Goal: Information Seeking & Learning: Learn about a topic

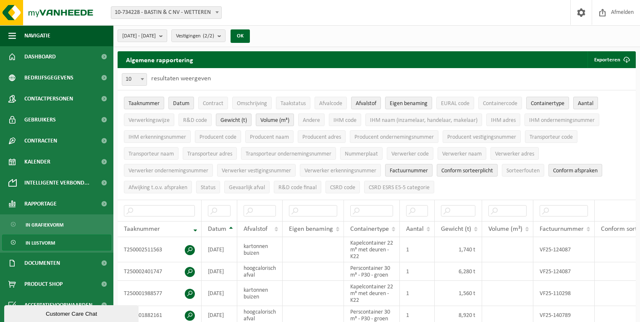
click at [156, 35] on span "[DATE] - [DATE]" at bounding box center [139, 36] width 34 height 13
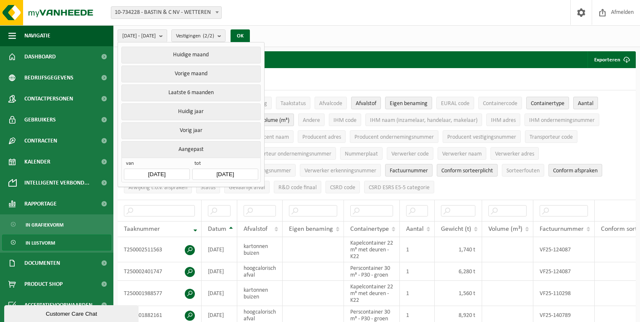
click at [333, 29] on div "[DATE] - [DATE] Huidige maand Vorige maand Laatste 6 maanden Huidig jaar Vorig …" at bounding box center [376, 36] width 526 height 22
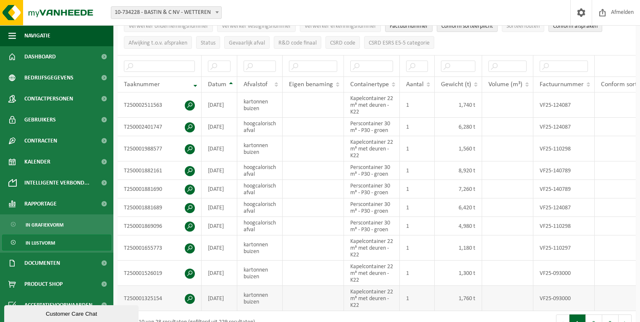
scroll to position [269, 0]
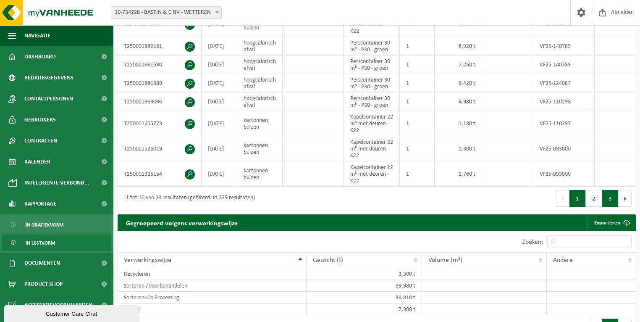
click at [609, 200] on button "3" at bounding box center [610, 198] width 16 height 17
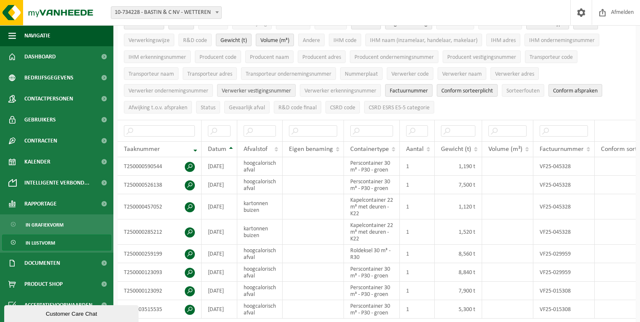
scroll to position [101, 0]
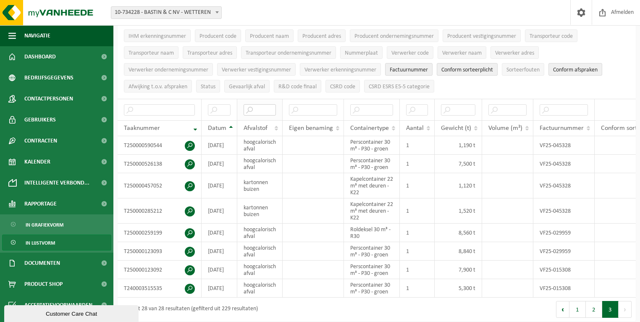
click at [272, 111] on input "text" at bounding box center [260, 109] width 32 height 11
type input "h"
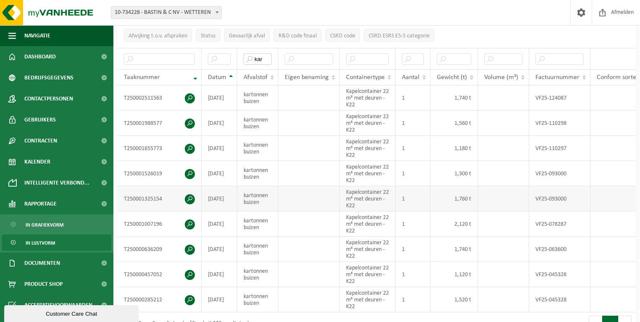
scroll to position [168, 0]
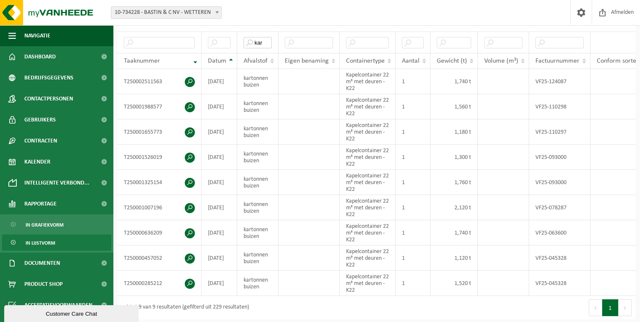
type input "kar"
click at [298, 190] on td at bounding box center [308, 182] width 61 height 25
click at [299, 203] on td at bounding box center [308, 207] width 61 height 25
click at [298, 185] on td at bounding box center [308, 182] width 61 height 25
click at [298, 183] on td at bounding box center [308, 182] width 61 height 25
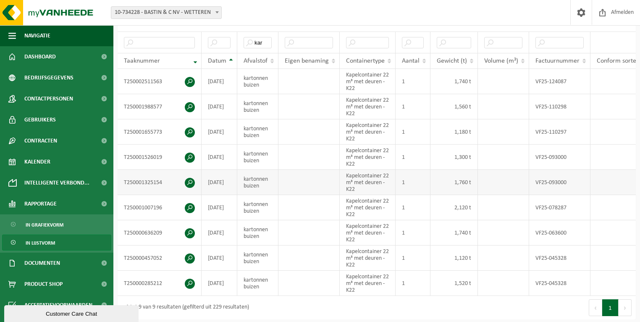
click at [202, 183] on td "[DATE]" at bounding box center [220, 182] width 36 height 25
click at [212, 156] on td "[DATE]" at bounding box center [220, 156] width 36 height 25
click at [268, 176] on td "kartonnen buizen" at bounding box center [257, 182] width 41 height 25
click at [269, 165] on td "kartonnen buizen" at bounding box center [257, 156] width 41 height 25
click at [264, 130] on td "kartonnen buizen" at bounding box center [257, 131] width 41 height 25
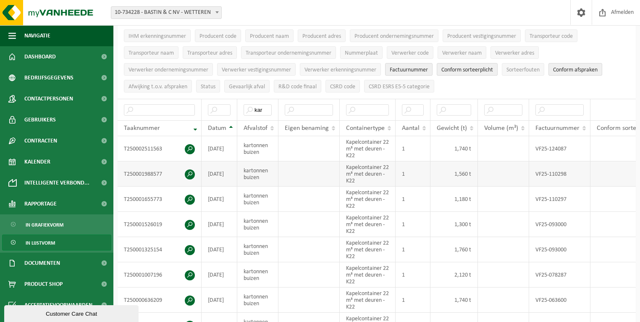
scroll to position [101, 0]
click at [262, 202] on td "kartonnen buizen" at bounding box center [257, 198] width 41 height 25
click at [230, 223] on td "[DATE]" at bounding box center [220, 224] width 36 height 25
click at [133, 191] on td "T250001655773" at bounding box center [160, 198] width 84 height 25
click at [253, 175] on td "kartonnen buizen" at bounding box center [257, 173] width 41 height 25
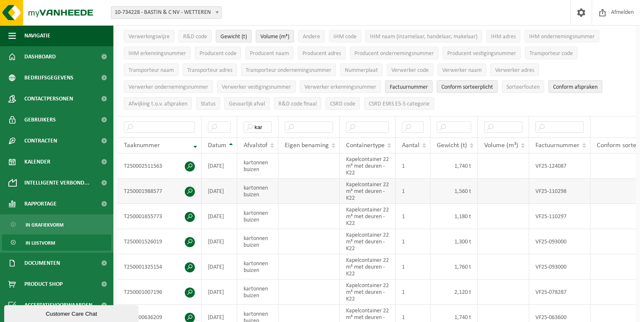
scroll to position [67, 0]
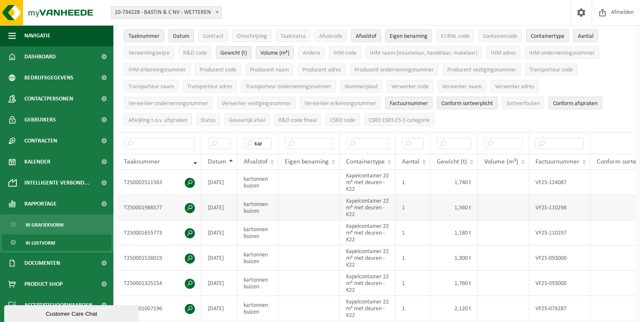
click at [277, 202] on td "kartonnen buizen" at bounding box center [257, 207] width 41 height 25
drag, startPoint x: 265, startPoint y: 141, endPoint x: 253, endPoint y: 139, distance: 12.4
click at [253, 139] on input "kar" at bounding box center [258, 143] width 28 height 11
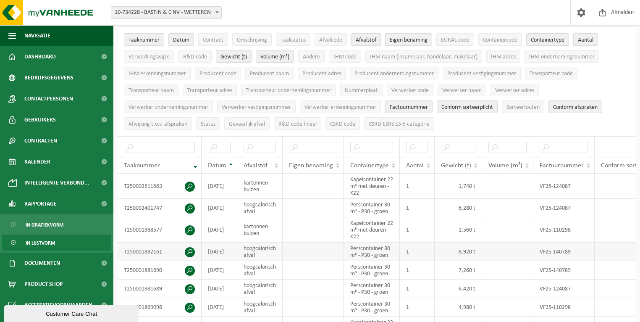
scroll to position [34, 0]
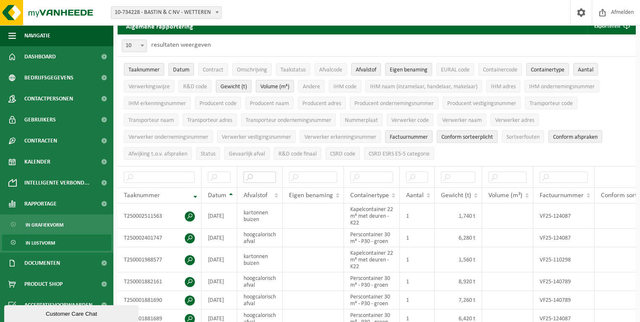
click at [269, 173] on input "text" at bounding box center [260, 176] width 32 height 11
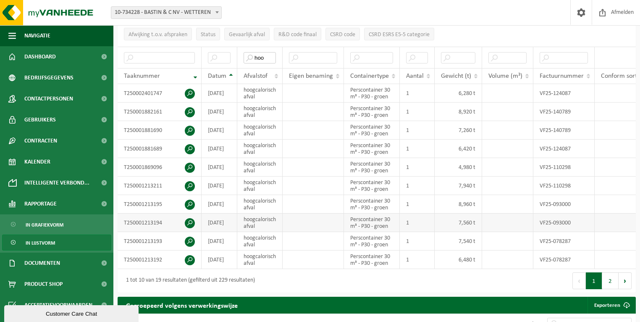
scroll to position [168, 0]
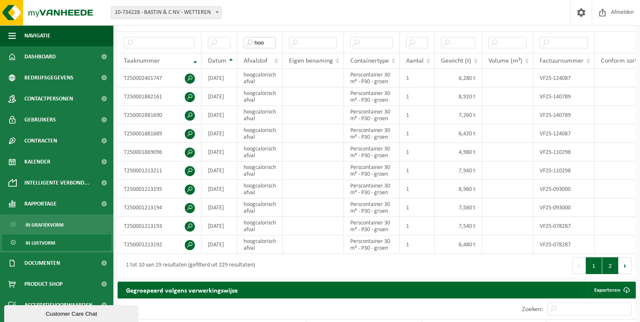
type input "hoo"
click at [607, 267] on button "2" at bounding box center [610, 265] width 16 height 17
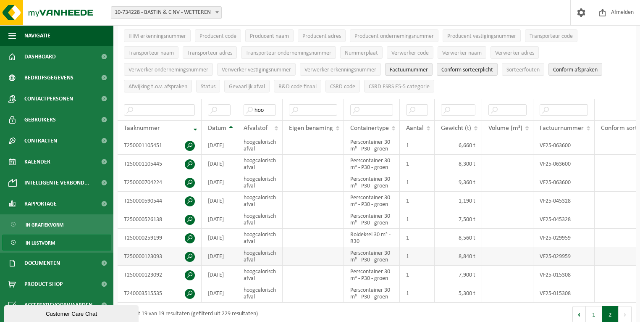
scroll to position [134, 0]
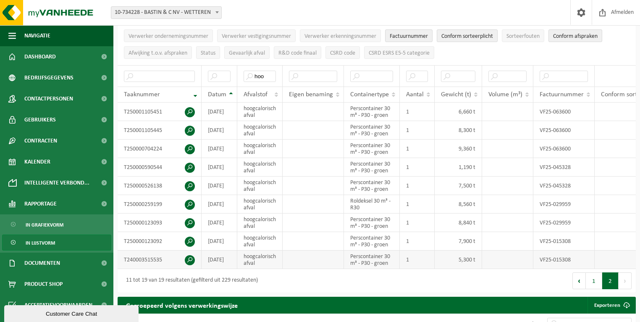
click at [457, 250] on td "5,300 t" at bounding box center [458, 259] width 47 height 18
click at [461, 225] on td "8,840 t" at bounding box center [458, 222] width 47 height 18
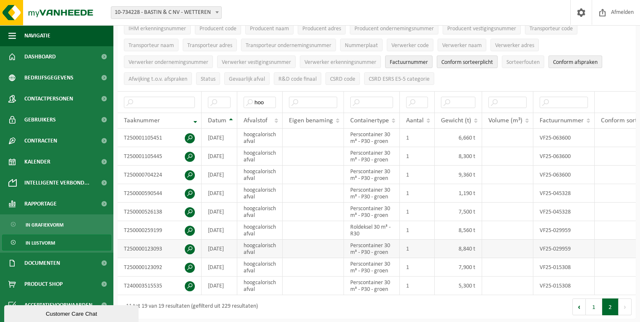
scroll to position [107, 0]
click at [461, 225] on td "8,560 t" at bounding box center [458, 231] width 47 height 18
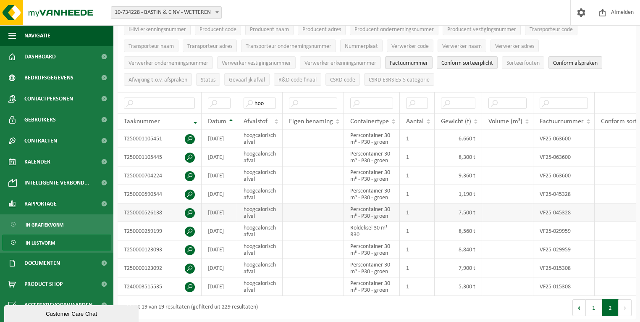
click at [458, 212] on td "7,500 t" at bounding box center [458, 212] width 47 height 18
click at [458, 192] on td "1,190 t" at bounding box center [458, 194] width 47 height 18
click at [458, 173] on td "9,360 t" at bounding box center [458, 175] width 47 height 18
click at [460, 160] on td "8,300 t" at bounding box center [458, 157] width 47 height 18
click at [461, 139] on td "6,660 t" at bounding box center [458, 138] width 47 height 18
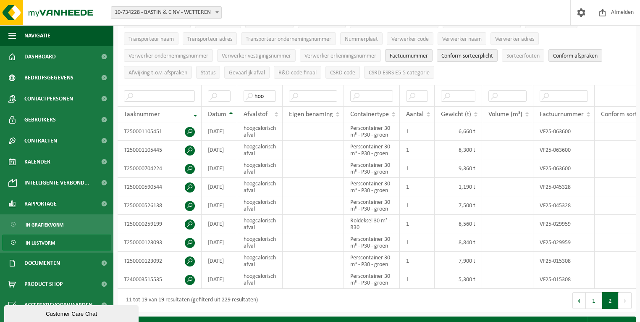
scroll to position [141, 0]
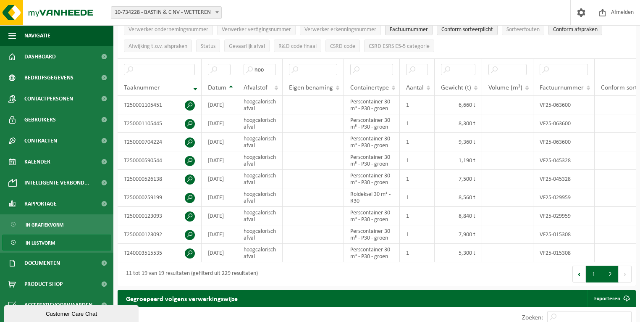
click at [589, 274] on button "1" at bounding box center [594, 273] width 16 height 17
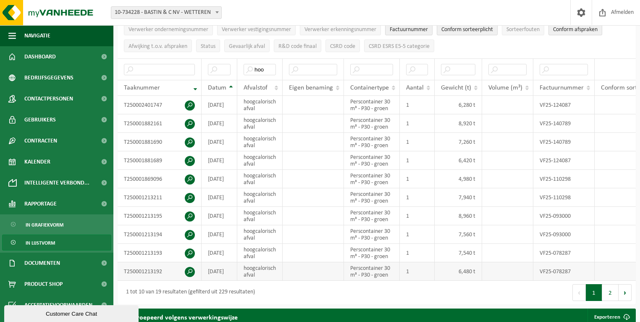
click at [470, 262] on td "6,480 t" at bounding box center [458, 271] width 47 height 18
click at [467, 253] on td "7,540 t" at bounding box center [458, 253] width 47 height 18
click at [467, 238] on td "7,560 t" at bounding box center [458, 234] width 47 height 18
click at [466, 219] on td "8,960 t" at bounding box center [458, 216] width 47 height 18
click at [466, 201] on td "7,940 t" at bounding box center [458, 197] width 47 height 18
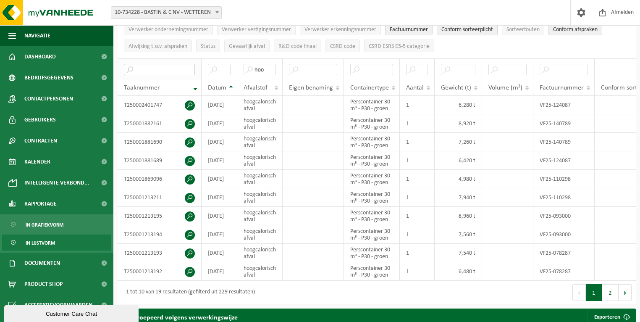
click at [142, 68] on input "text" at bounding box center [159, 69] width 71 height 11
drag, startPoint x: 269, startPoint y: 67, endPoint x: 250, endPoint y: 67, distance: 18.9
click at [250, 67] on input "hoo" at bounding box center [260, 69] width 32 height 11
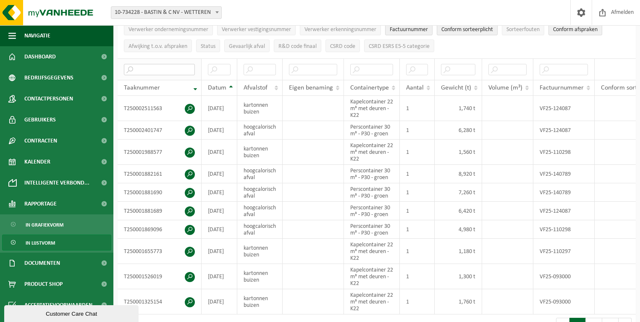
click at [168, 64] on input "text" at bounding box center [159, 69] width 71 height 11
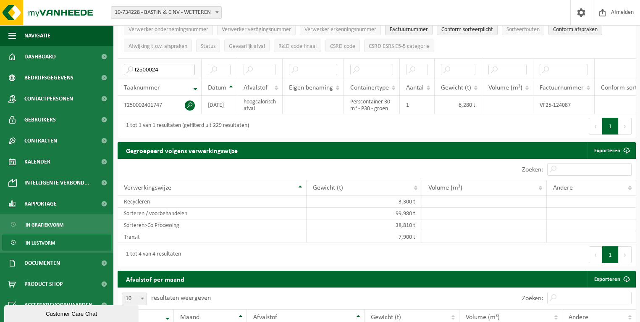
drag, startPoint x: 160, startPoint y: 65, endPoint x: 130, endPoint y: 65, distance: 29.8
click at [130, 65] on input "t2500024" at bounding box center [159, 69] width 71 height 11
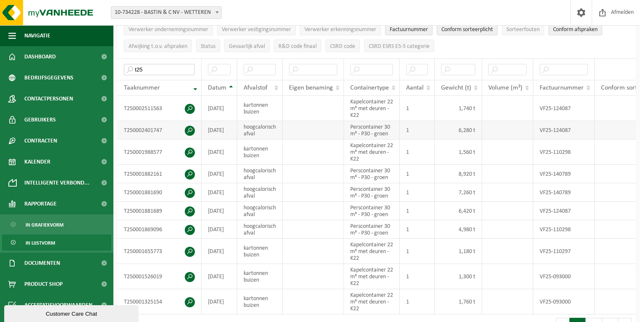
type input "t25"
click at [288, 136] on td at bounding box center [313, 130] width 61 height 18
click at [265, 69] on input "text" at bounding box center [260, 69] width 32 height 11
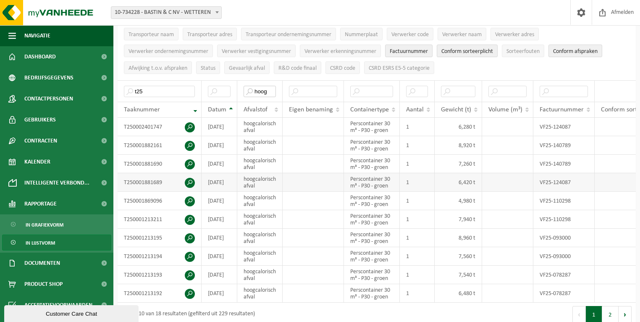
scroll to position [107, 0]
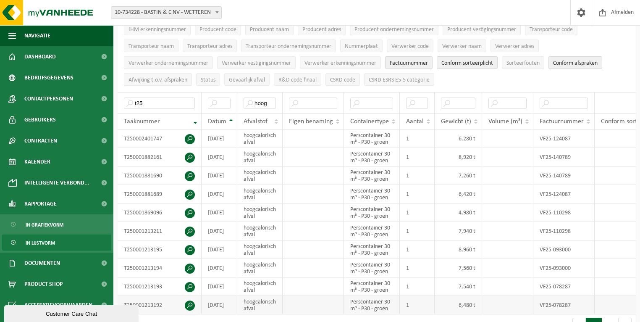
click at [456, 275] on td "6,480 t" at bounding box center [458, 305] width 47 height 18
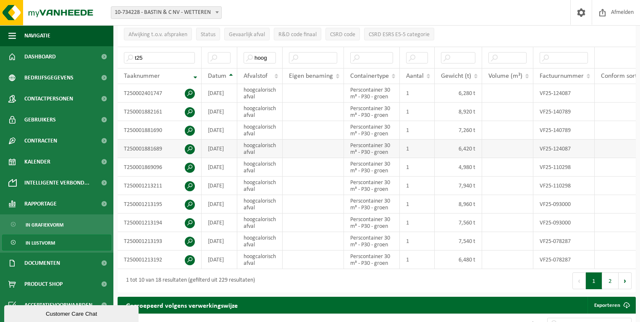
scroll to position [141, 0]
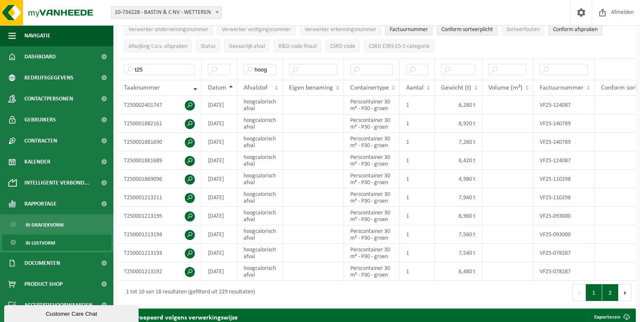
click at [607, 275] on button "2" at bounding box center [610, 292] width 16 height 17
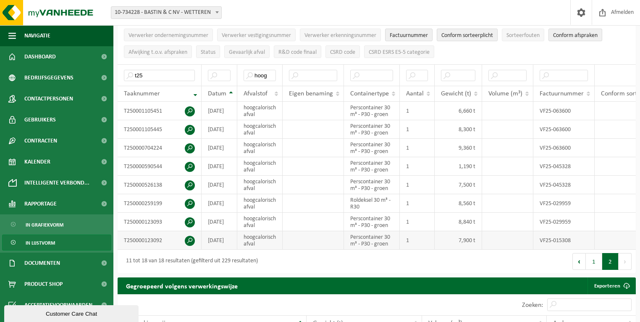
scroll to position [107, 0]
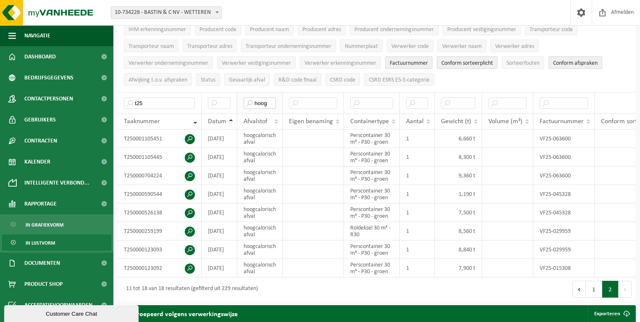
drag, startPoint x: 267, startPoint y: 98, endPoint x: 246, endPoint y: 97, distance: 20.6
click at [248, 97] on input "hoog" at bounding box center [260, 102] width 32 height 11
type input "kart"
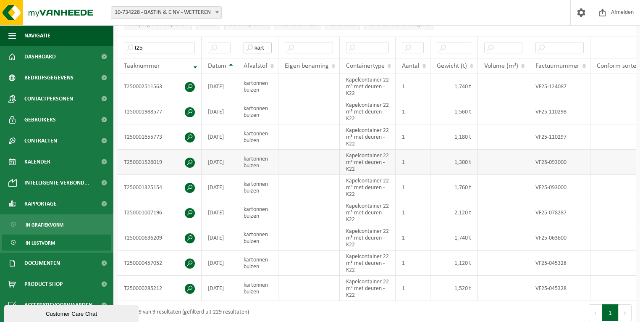
scroll to position [175, 0]
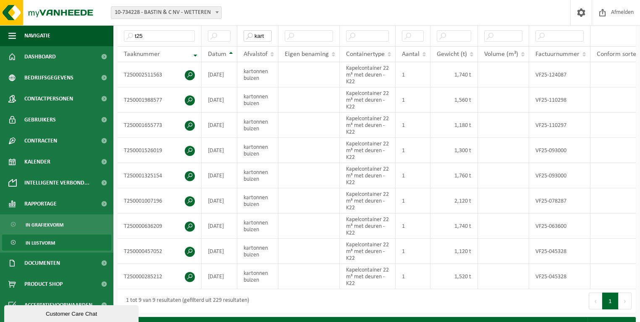
drag, startPoint x: 268, startPoint y: 34, endPoint x: 230, endPoint y: 32, distance: 38.2
click at [230, 32] on tr "t25 kart" at bounding box center [427, 35] width 619 height 21
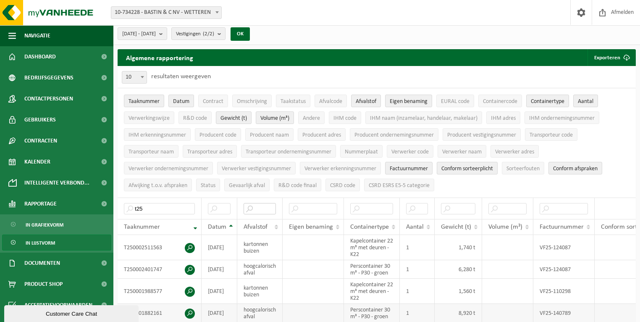
scroll to position [0, 0]
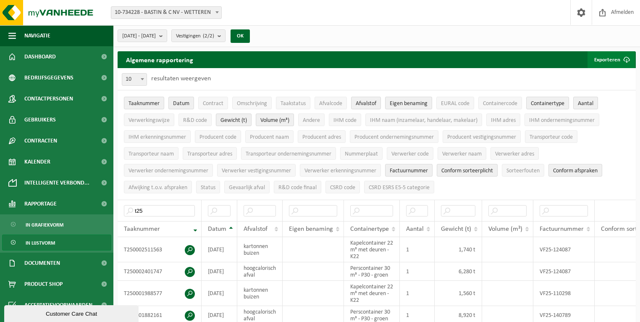
click at [601, 63] on button "Exporteren" at bounding box center [610, 59] width 47 height 17
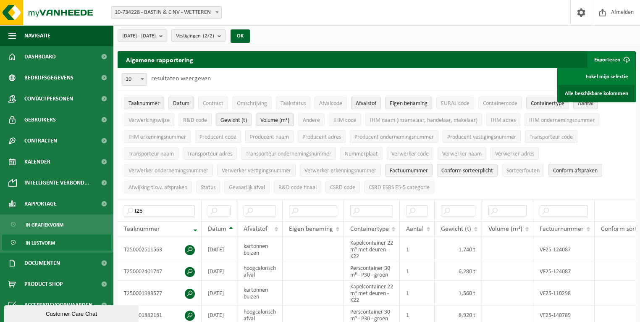
click at [597, 96] on link "Alle beschikbare kolommen" at bounding box center [596, 93] width 76 height 17
click at [302, 252] on td at bounding box center [313, 249] width 61 height 25
click at [449, 33] on div "[DATE] - [DATE] Huidige maand Vorige maand Laatste 6 maanden Huidig jaar Vorig …" at bounding box center [376, 36] width 526 height 22
click at [143, 75] on span at bounding box center [142, 78] width 8 height 11
select select "25"
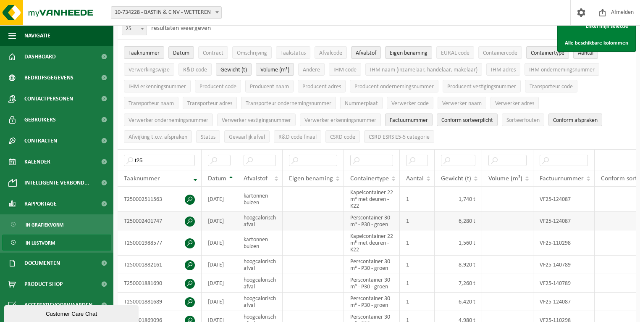
scroll to position [67, 0]
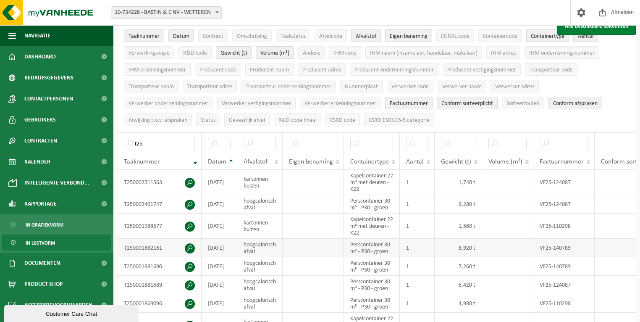
click at [302, 239] on td at bounding box center [313, 247] width 61 height 18
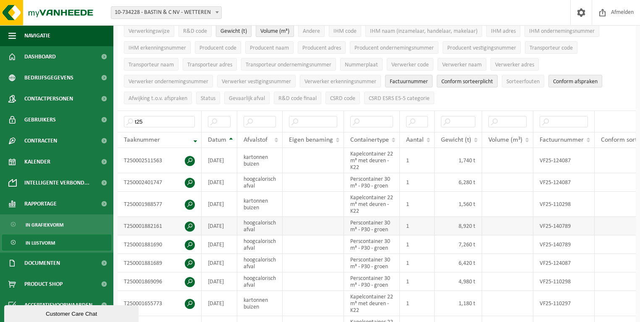
scroll to position [101, 0]
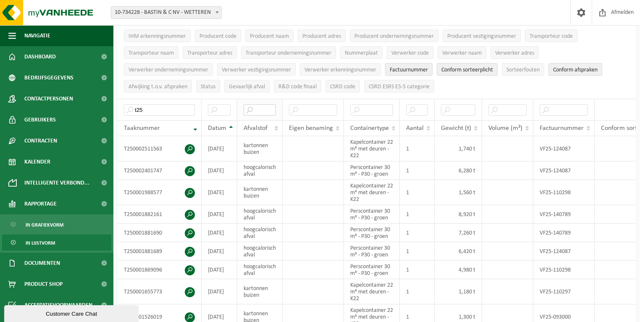
click at [259, 107] on input "text" at bounding box center [260, 109] width 32 height 11
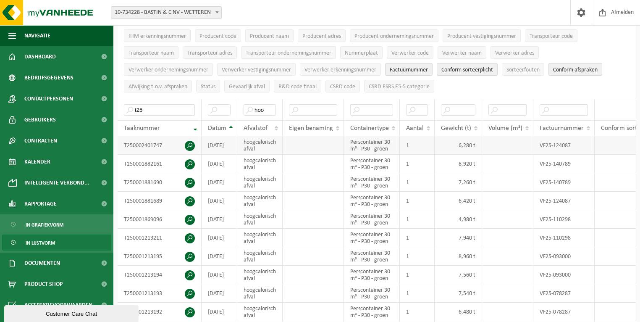
click at [213, 142] on td "[DATE]" at bounding box center [220, 145] width 36 height 18
click at [215, 129] on span "Datum" at bounding box center [217, 128] width 18 height 7
click at [218, 125] on span "Datum" at bounding box center [217, 128] width 18 height 7
click at [230, 165] on td "[DATE]" at bounding box center [220, 163] width 36 height 18
click at [233, 145] on td "[DATE]" at bounding box center [220, 145] width 36 height 18
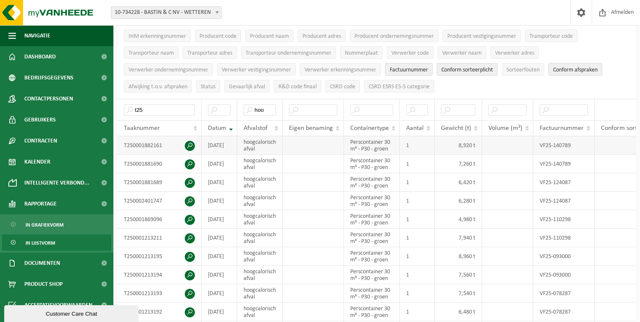
click at [456, 145] on td "8,920 t" at bounding box center [458, 145] width 47 height 18
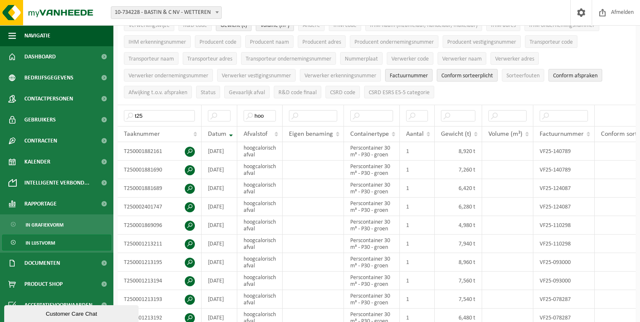
scroll to position [34, 0]
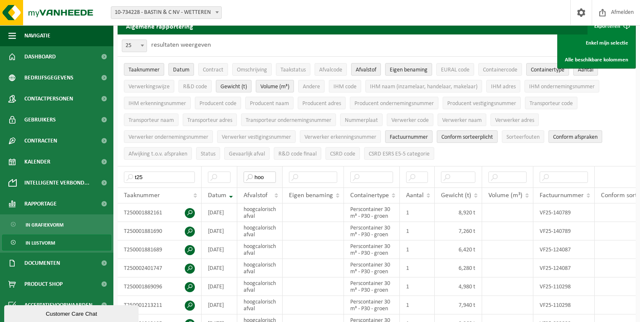
drag, startPoint x: 270, startPoint y: 176, endPoint x: 246, endPoint y: 176, distance: 23.1
click at [246, 176] on input "hoo" at bounding box center [260, 176] width 32 height 11
type input "k"
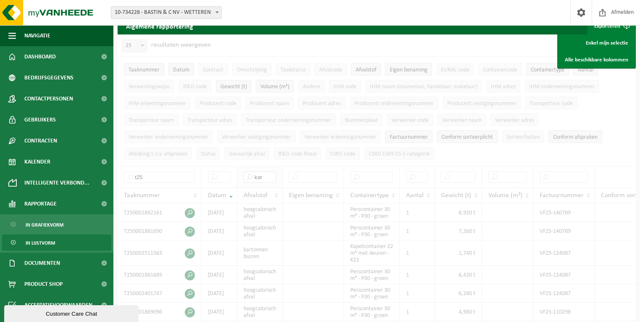
type input "kar"
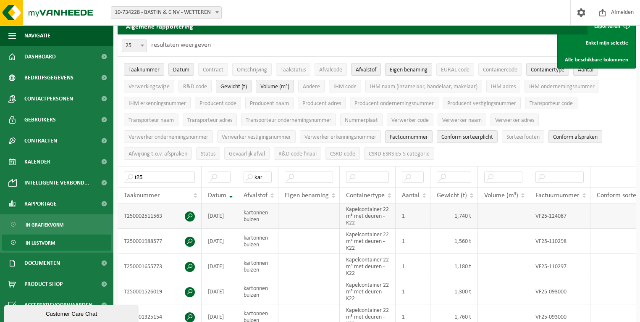
click at [265, 205] on td "kartonnen buizen" at bounding box center [257, 215] width 41 height 25
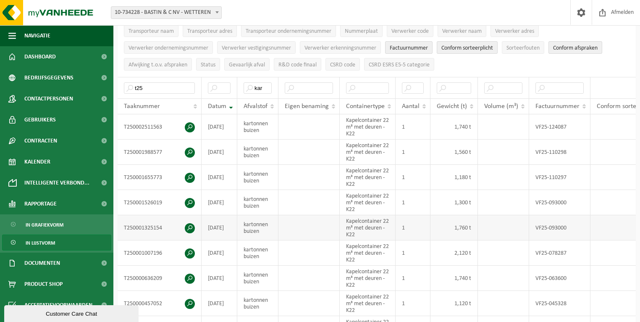
scroll to position [134, 0]
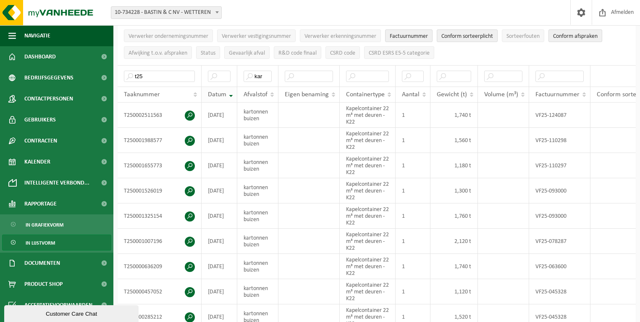
click at [207, 90] on th "Datum" at bounding box center [220, 94] width 36 height 16
click at [212, 91] on span "Datum" at bounding box center [217, 94] width 18 height 7
click at [215, 91] on span "Datum" at bounding box center [217, 94] width 18 height 7
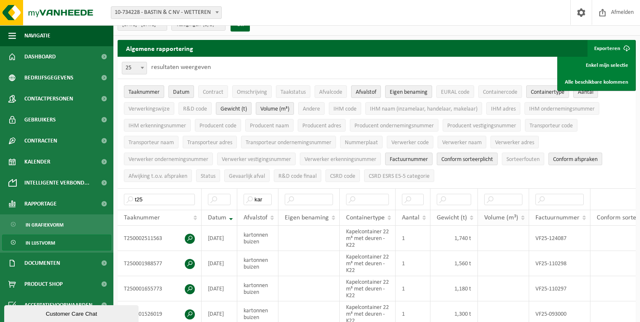
scroll to position [0, 0]
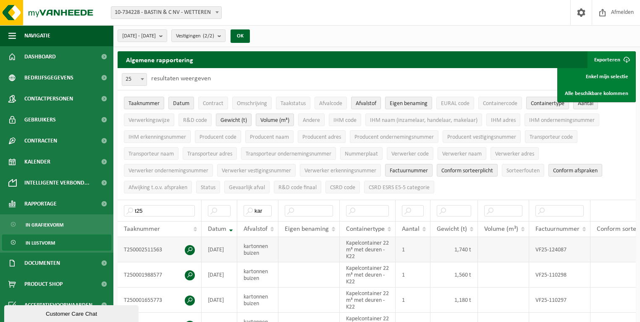
click at [376, 252] on td "Kapelcontainer 22 m³ met deuren - K22" at bounding box center [368, 249] width 56 height 25
